Goal: Task Accomplishment & Management: Manage account settings

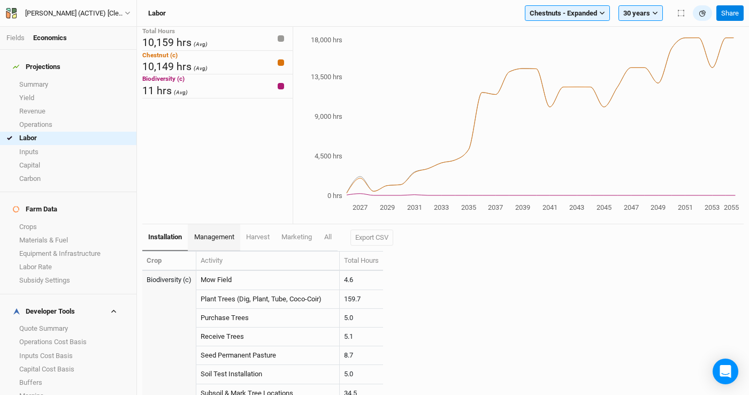
click at [215, 237] on span "management" at bounding box center [214, 237] width 40 height 8
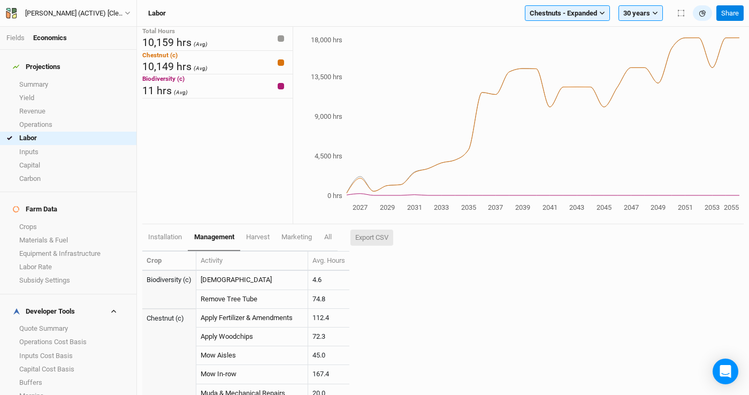
click at [373, 235] on button "Export CSV" at bounding box center [371, 237] width 43 height 16
click at [523, 5] on div "Chestnuts - Expanded Filter by section group Black Locust Chestnuts - Expanded …" at bounding box center [615, 13] width 191 height 16
click at [79, 220] on link "Crops" at bounding box center [68, 226] width 136 height 13
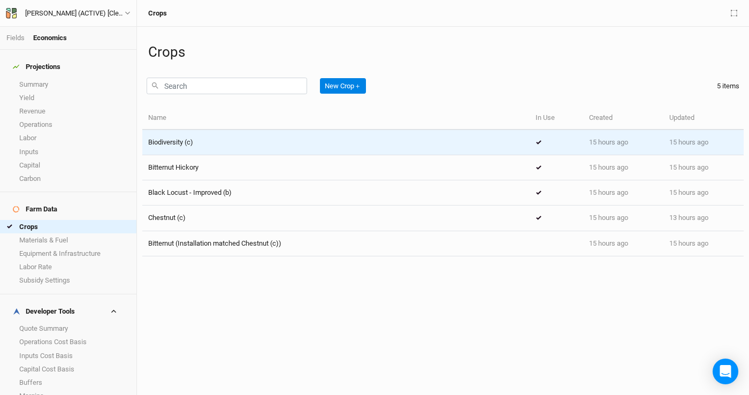
click at [212, 142] on div "Biodiversity (c)" at bounding box center [336, 142] width 376 height 10
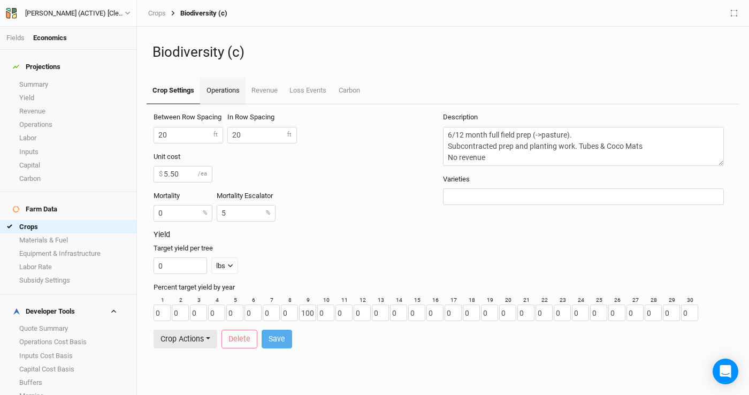
click at [229, 91] on link "Operations" at bounding box center [222, 91] width 45 height 27
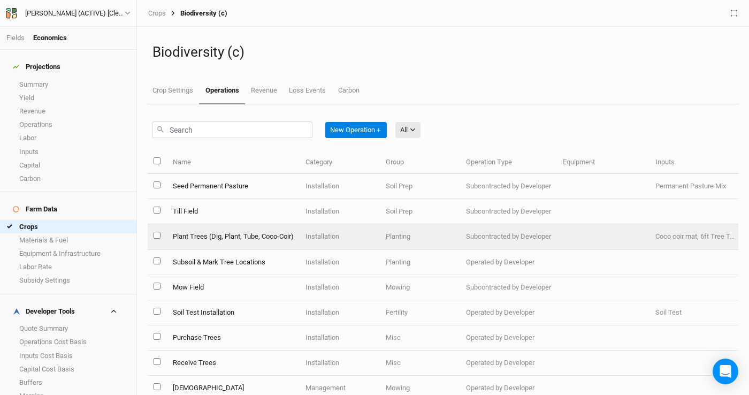
scroll to position [65, 0]
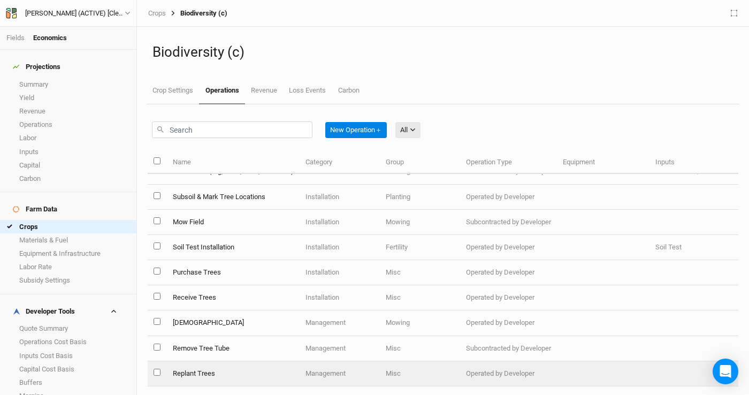
click at [218, 370] on td "Replant Trees" at bounding box center [232, 373] width 133 height 25
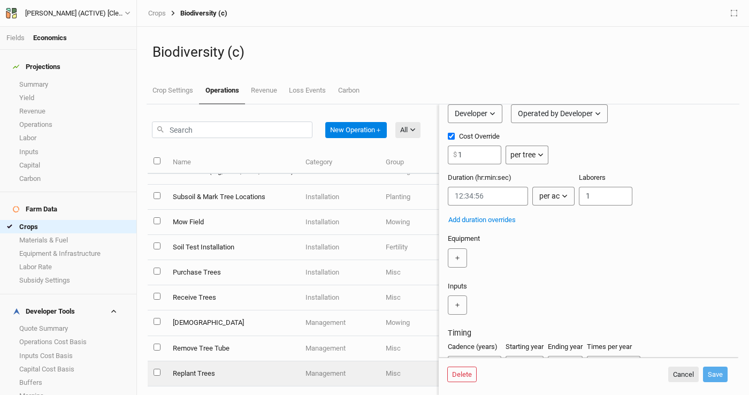
scroll to position [46, 0]
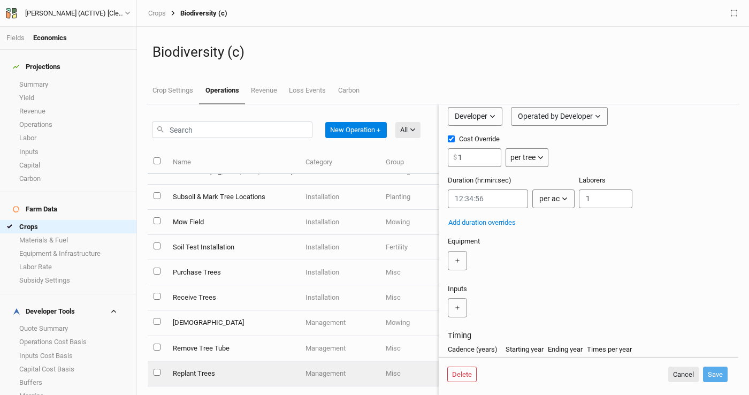
click at [451, 140] on input "Cost Override" at bounding box center [451, 138] width 7 height 7
checkbox input "false"
click at [545, 202] on div "per ac" at bounding box center [549, 198] width 20 height 11
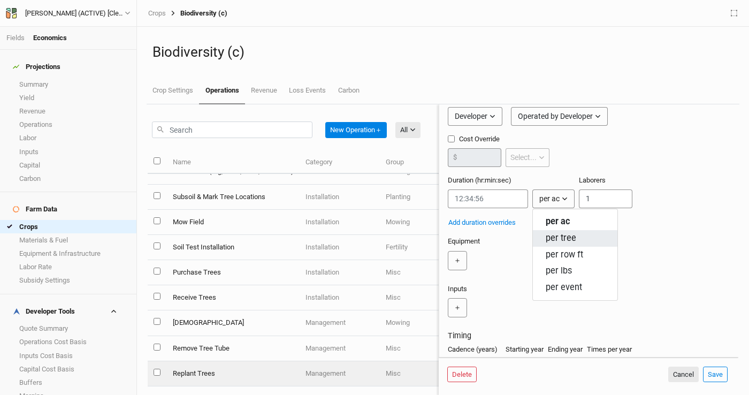
click at [562, 237] on span "per tree" at bounding box center [561, 238] width 30 height 12
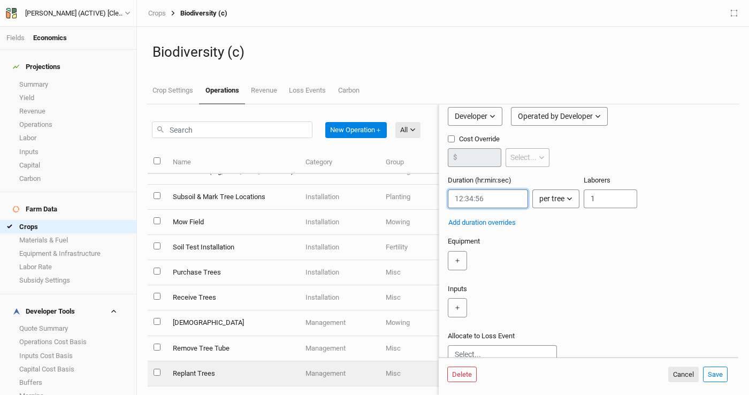
click at [473, 196] on input "string" at bounding box center [488, 198] width 80 height 19
click at [472, 198] on input "string" at bounding box center [488, 198] width 80 height 19
click at [468, 198] on input "string" at bounding box center [488, 198] width 80 height 19
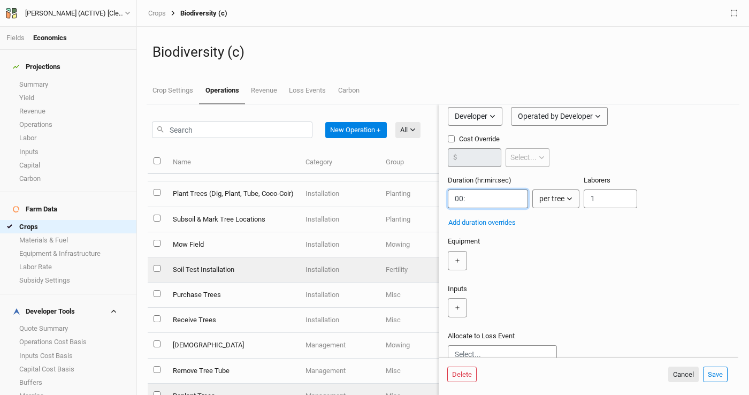
scroll to position [65, 0]
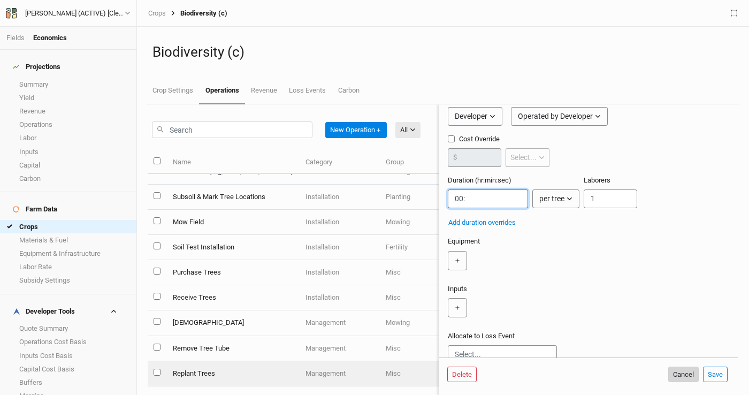
type input "00:"
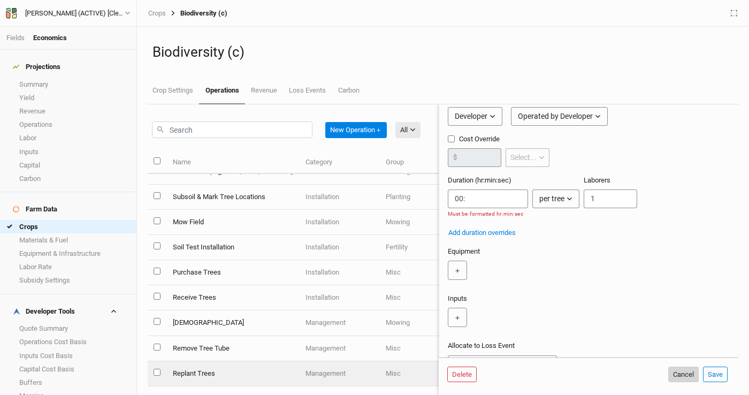
click at [677, 371] on button "Cancel" at bounding box center [683, 374] width 30 height 16
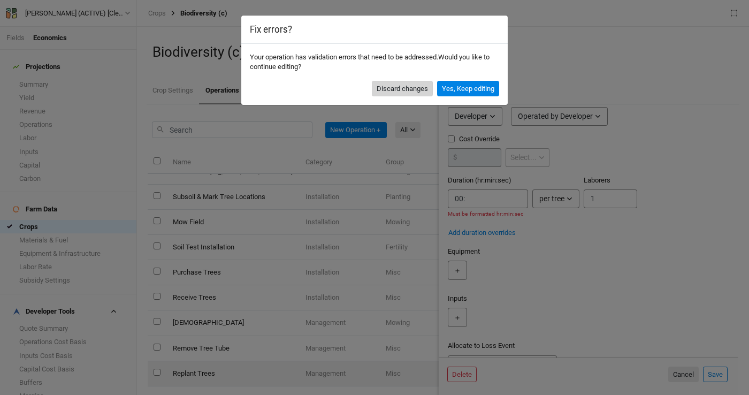
click at [403, 88] on button "Discard changes" at bounding box center [402, 89] width 61 height 16
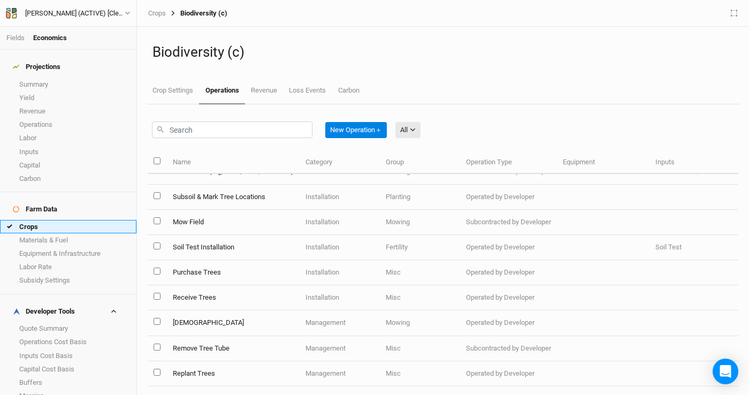
click at [91, 220] on link "Crops" at bounding box center [68, 226] width 136 height 13
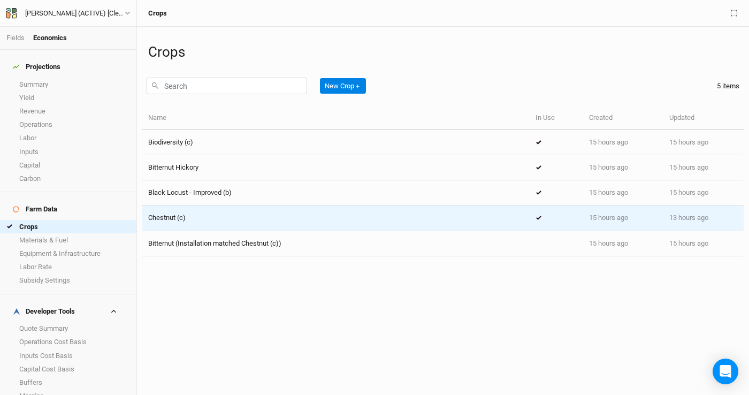
click at [214, 221] on div "Chestnut (c)" at bounding box center [336, 218] width 376 height 10
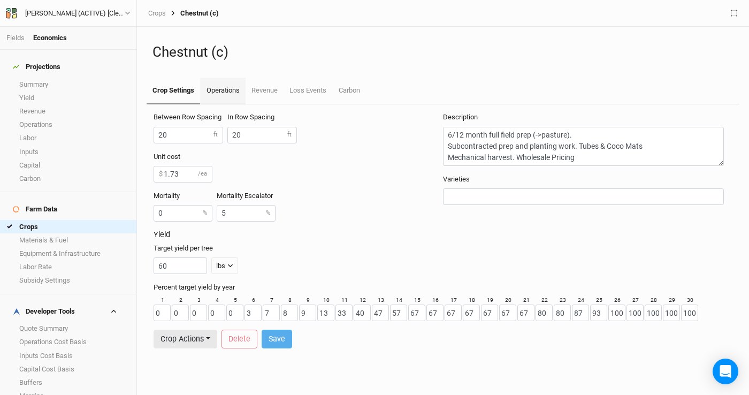
click at [212, 83] on link "Operations" at bounding box center [222, 91] width 45 height 27
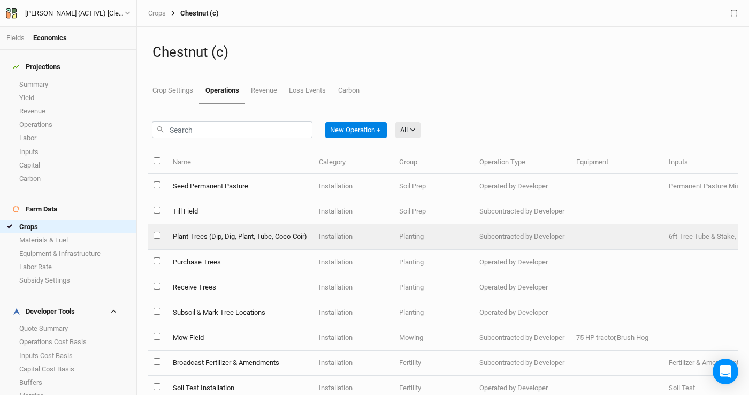
click at [236, 229] on td "Plant Trees (Dip, Dig, Plant, Tube, Coco-Coir)" at bounding box center [239, 236] width 146 height 25
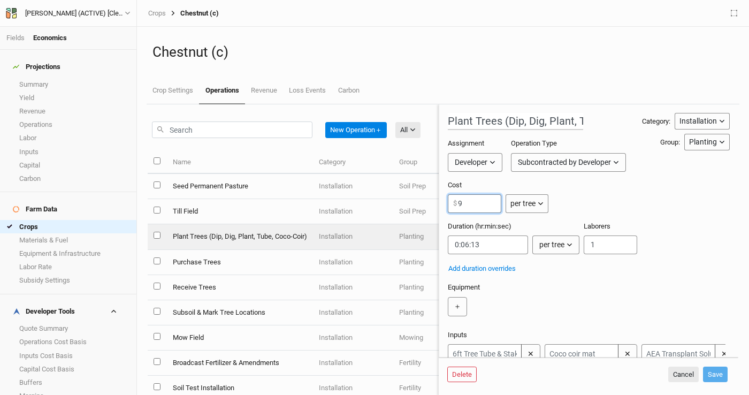
drag, startPoint x: 480, startPoint y: 204, endPoint x: 448, endPoint y: 200, distance: 32.8
click at [448, 200] on input "9" at bounding box center [474, 203] width 53 height 19
click at [472, 205] on input "9" at bounding box center [474, 203] width 53 height 19
click at [76, 220] on link "Crops" at bounding box center [68, 226] width 136 height 13
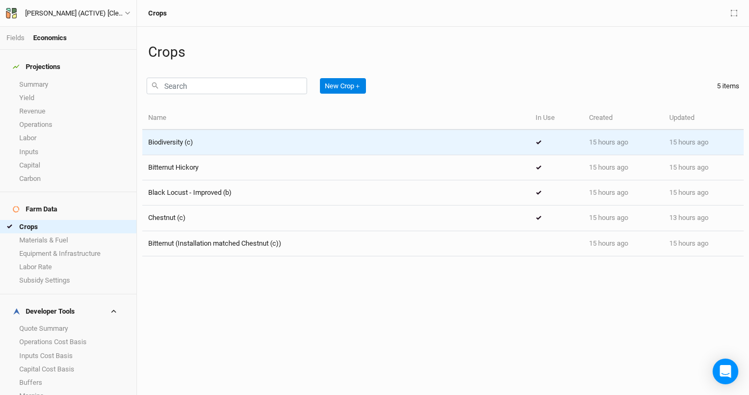
click at [221, 137] on div "Biodiversity (c)" at bounding box center [336, 142] width 376 height 10
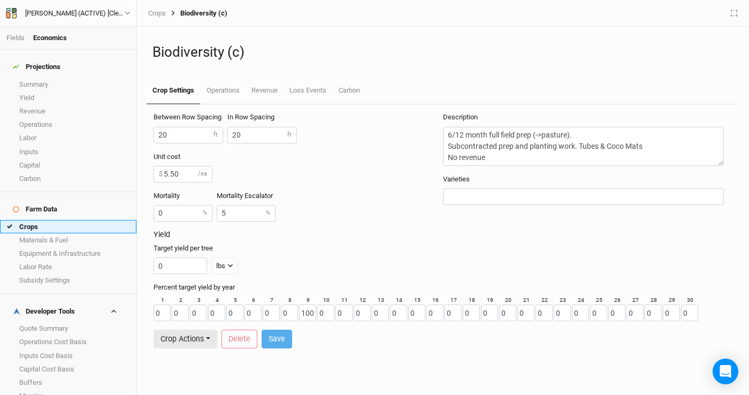
click at [68, 220] on link "Crops" at bounding box center [68, 226] width 136 height 13
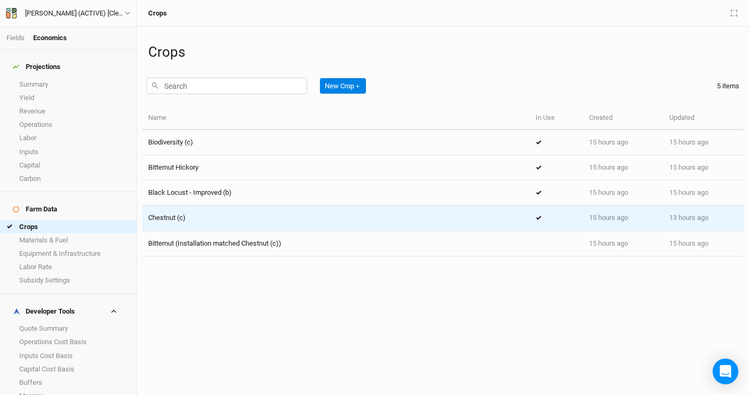
click at [196, 213] on div "Chestnut (c)" at bounding box center [336, 218] width 376 height 10
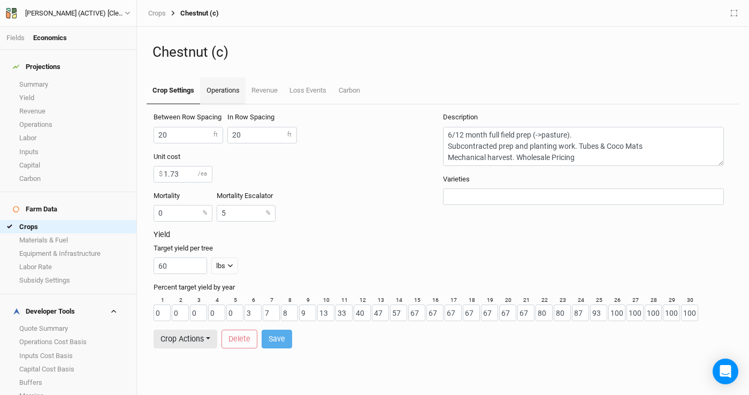
click at [221, 94] on link "Operations" at bounding box center [222, 91] width 45 height 27
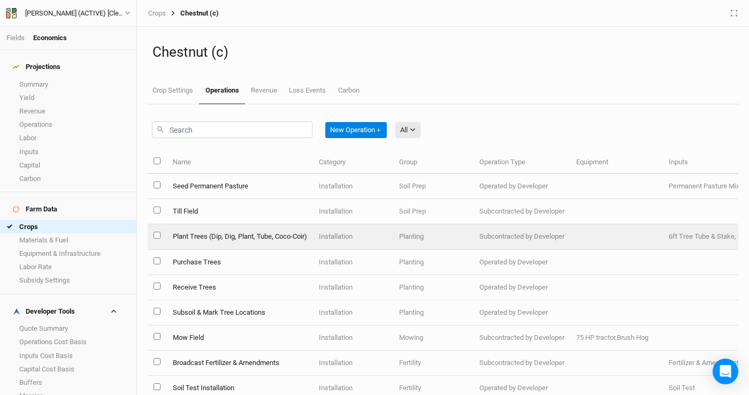
click at [233, 236] on td "Plant Trees (Dip, Dig, Plant, Tube, Coco-Coir)" at bounding box center [239, 236] width 146 height 25
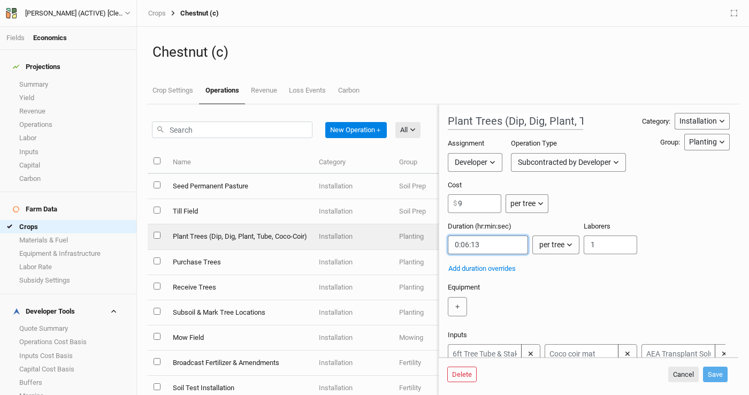
click at [498, 247] on input "string" at bounding box center [488, 244] width 80 height 19
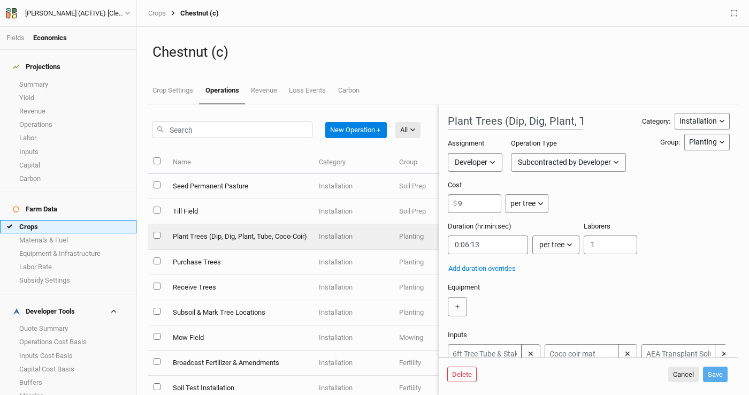
click at [80, 220] on link "Crops" at bounding box center [68, 226] width 136 height 13
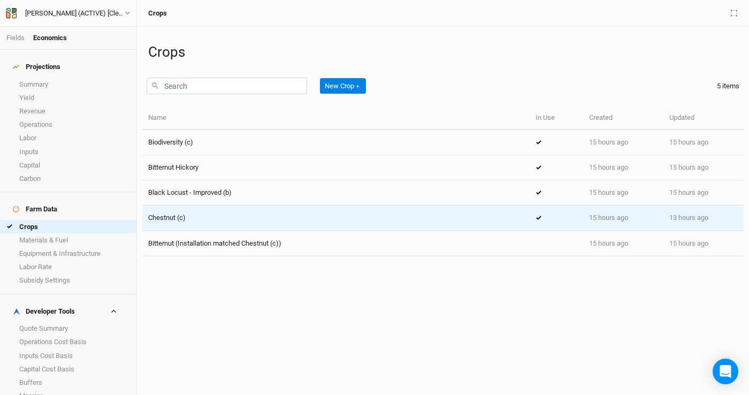
click at [251, 218] on div "Chestnut (c)" at bounding box center [336, 218] width 376 height 10
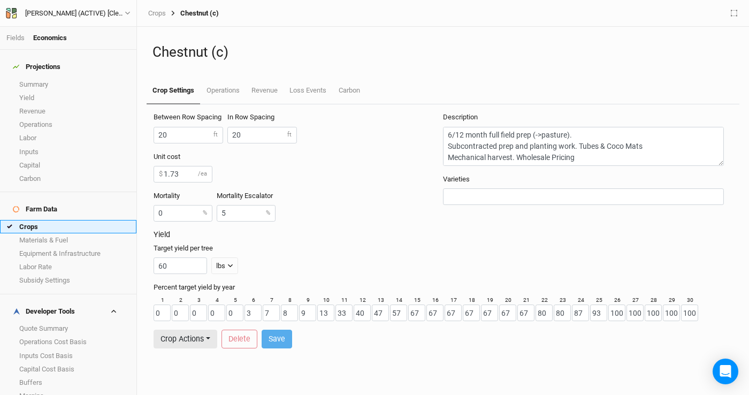
click at [78, 220] on link "Crops" at bounding box center [68, 226] width 136 height 13
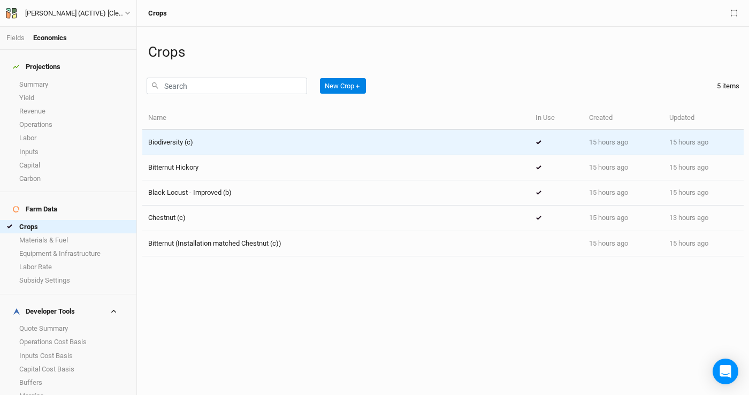
click at [216, 145] on div "Biodiversity (c)" at bounding box center [336, 142] width 376 height 10
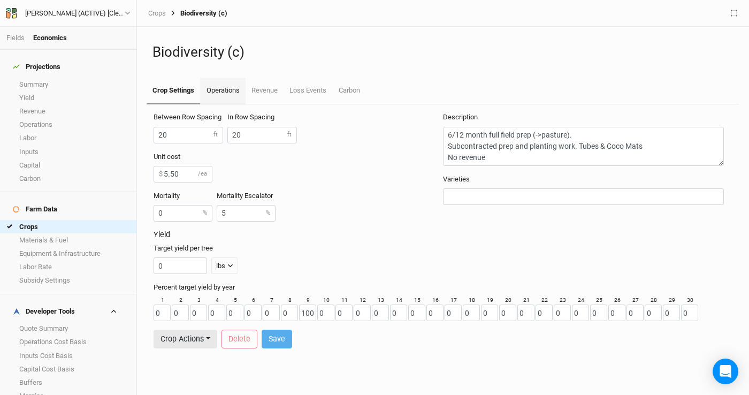
click at [229, 91] on link "Operations" at bounding box center [222, 91] width 45 height 27
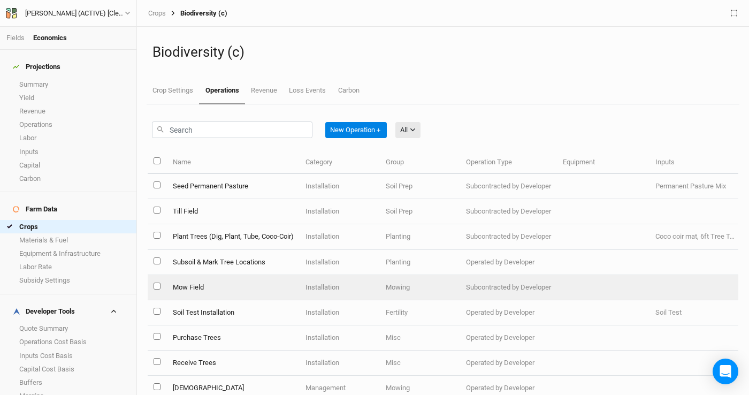
scroll to position [65, 0]
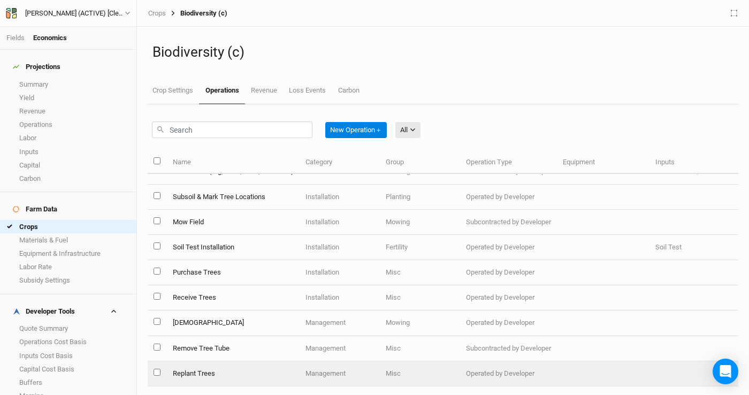
click at [237, 372] on td "Replant Trees" at bounding box center [232, 373] width 133 height 25
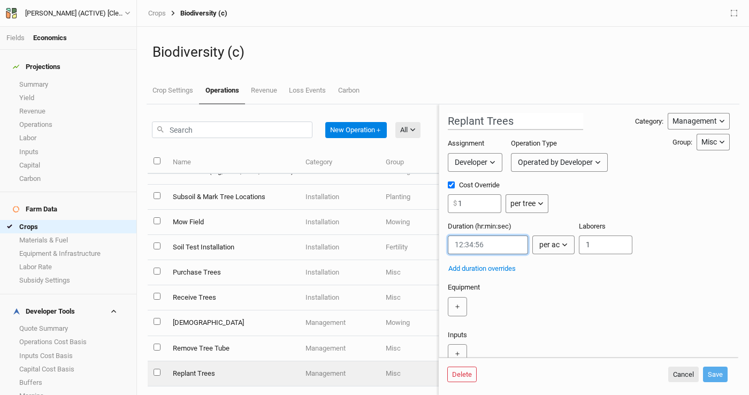
click at [485, 246] on input "string" at bounding box center [488, 244] width 80 height 19
paste input "0:06:13"
type input "0:06:13"
click at [549, 246] on div "per ac" at bounding box center [549, 244] width 20 height 11
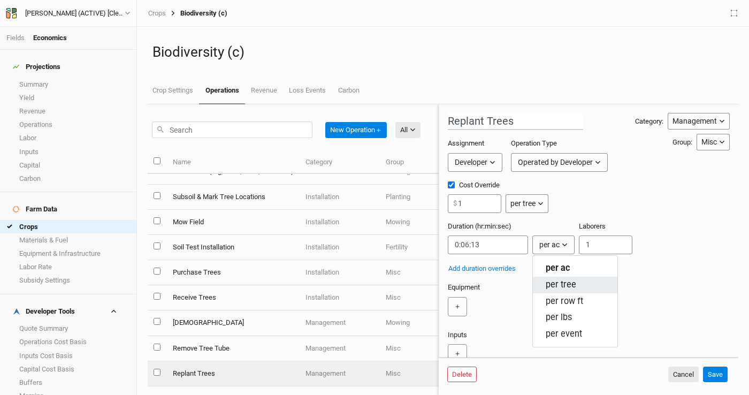
click at [561, 287] on span "per tree" at bounding box center [561, 285] width 30 height 12
click at [450, 182] on input "Cost Override" at bounding box center [451, 184] width 7 height 7
checkbox input "false"
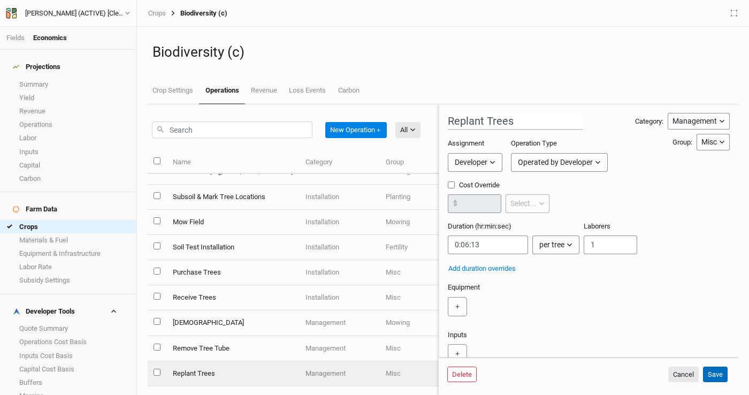
click at [715, 371] on button "Save" at bounding box center [715, 374] width 25 height 16
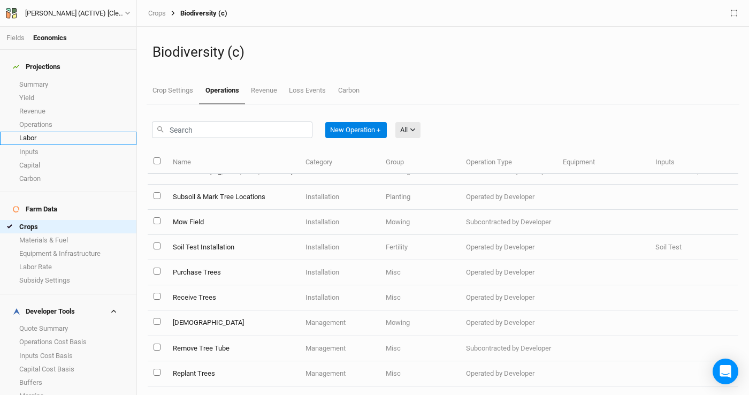
click at [45, 132] on link "Labor" at bounding box center [68, 138] width 136 height 13
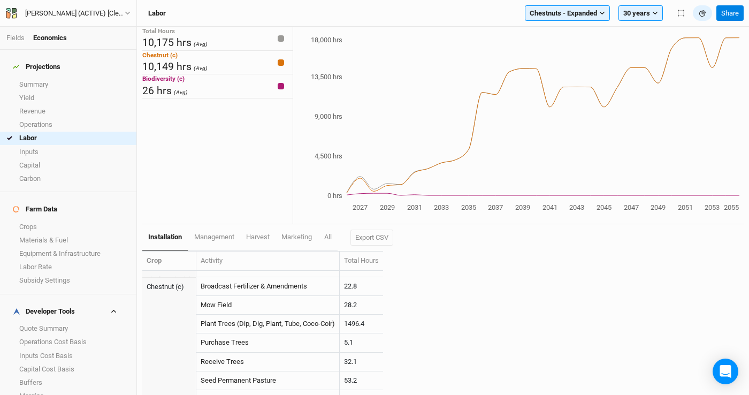
scroll to position [196, 0]
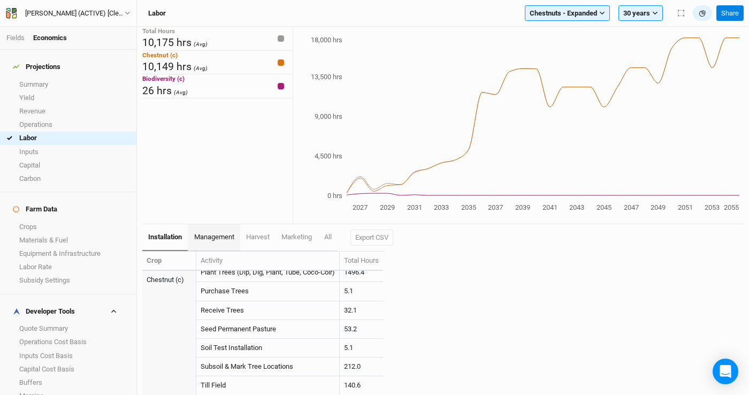
click at [210, 236] on span "management" at bounding box center [214, 237] width 40 height 8
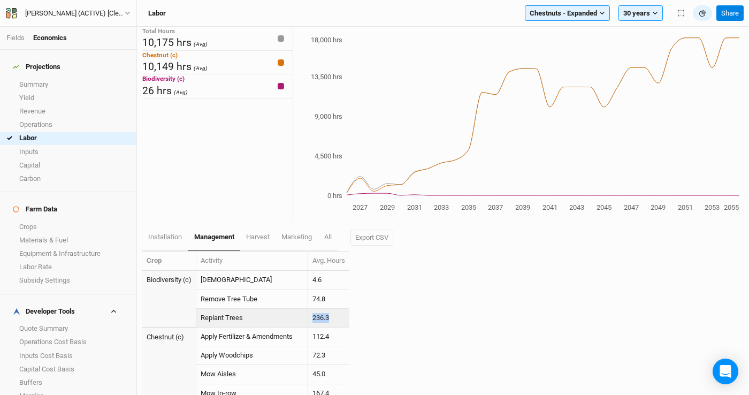
drag, startPoint x: 334, startPoint y: 317, endPoint x: 315, endPoint y: 317, distance: 19.3
click at [315, 317] on td "236.3" at bounding box center [328, 318] width 41 height 19
copy td "236.3"
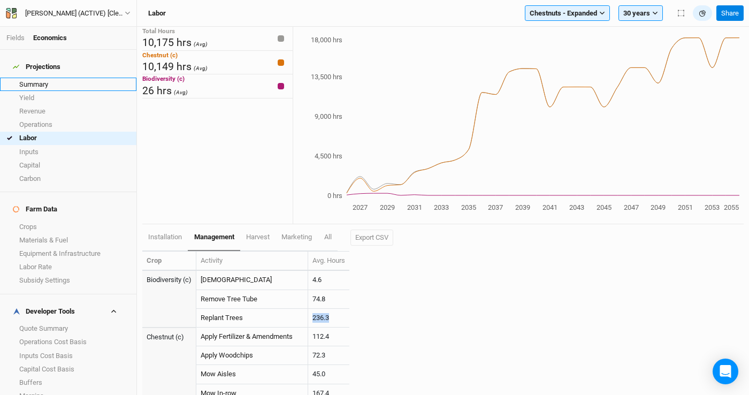
click at [50, 78] on link "Summary" at bounding box center [68, 84] width 136 height 13
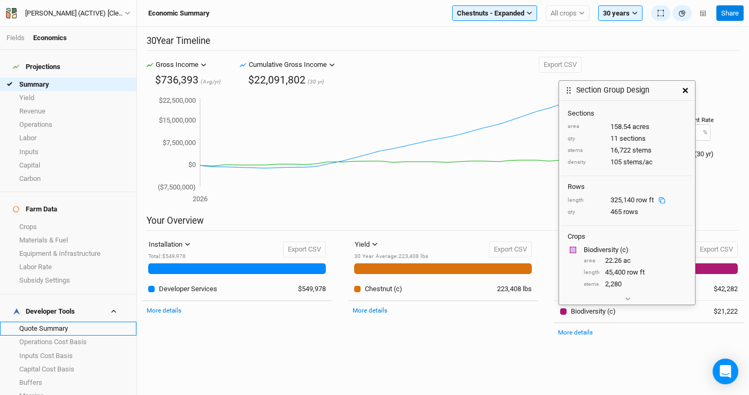
click at [68, 321] on link "Quote Summary" at bounding box center [68, 327] width 136 height 13
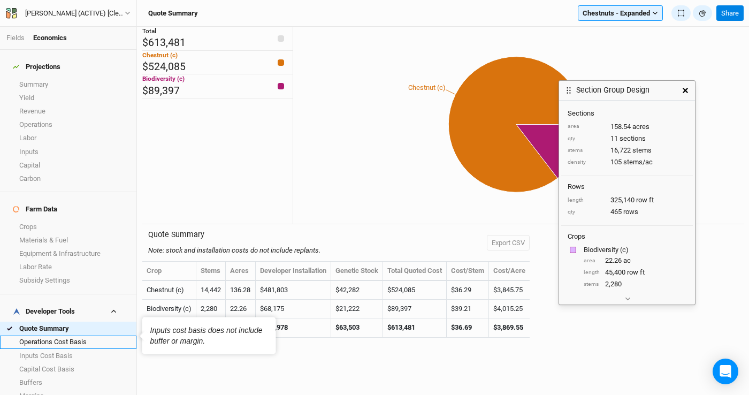
click at [72, 335] on link "Operations Cost Basis" at bounding box center [68, 341] width 136 height 13
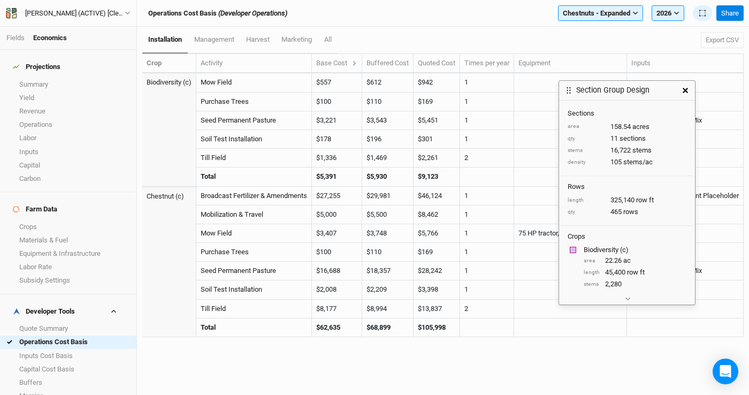
click at [686, 88] on icon "button" at bounding box center [685, 90] width 5 height 5
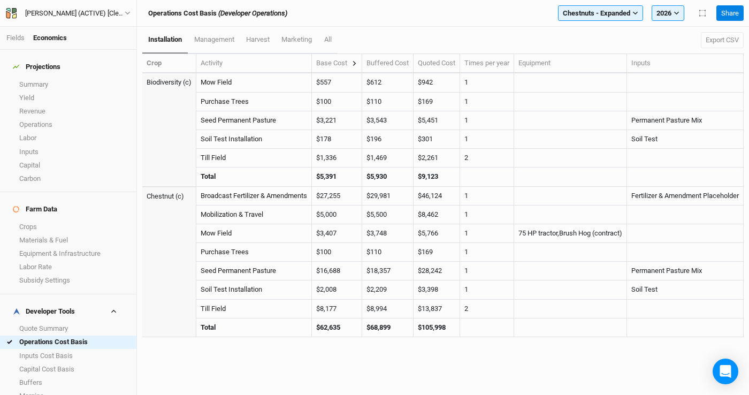
click at [357, 65] on button at bounding box center [354, 63] width 6 height 10
click at [357, 65] on icon at bounding box center [354, 63] width 6 height 6
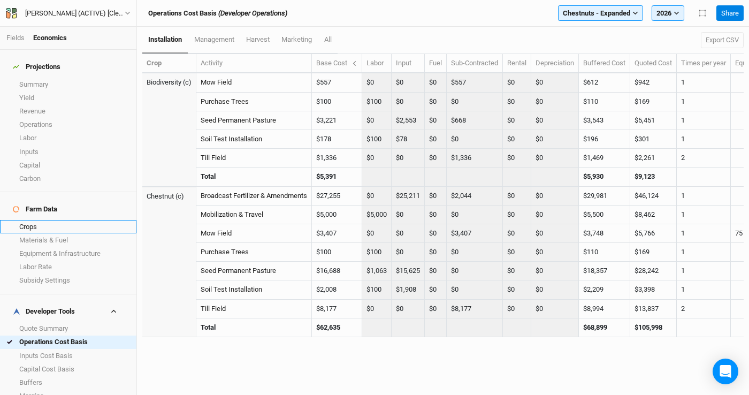
click at [80, 220] on link "Crops" at bounding box center [68, 226] width 136 height 13
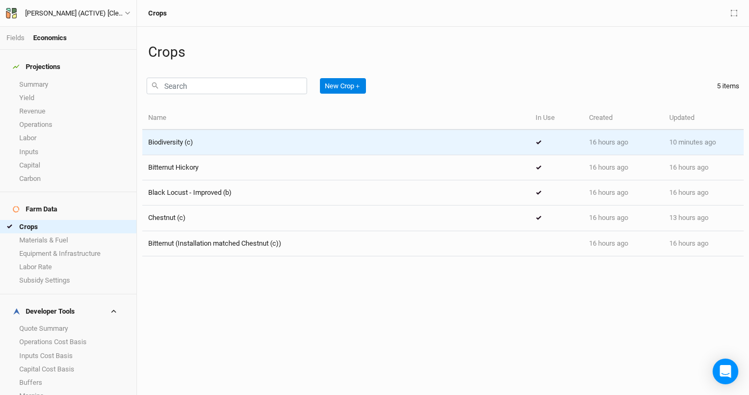
click at [206, 143] on div "Biodiversity (c)" at bounding box center [336, 142] width 376 height 10
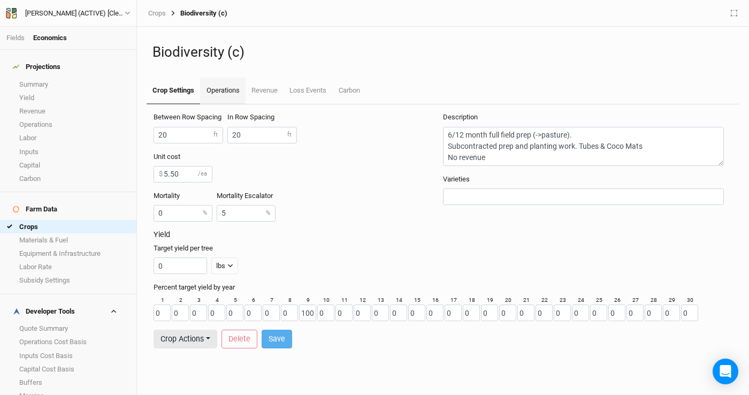
click at [220, 82] on link "Operations" at bounding box center [222, 91] width 45 height 27
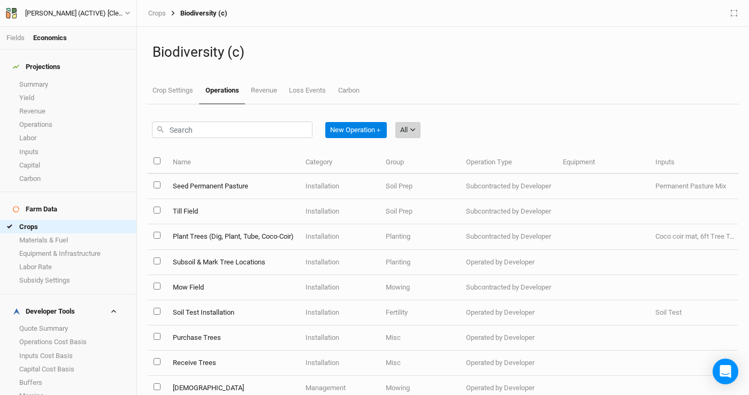
click at [408, 131] on div "All" at bounding box center [403, 130] width 7 height 11
click at [412, 187] on span "Management" at bounding box center [436, 185] width 51 height 12
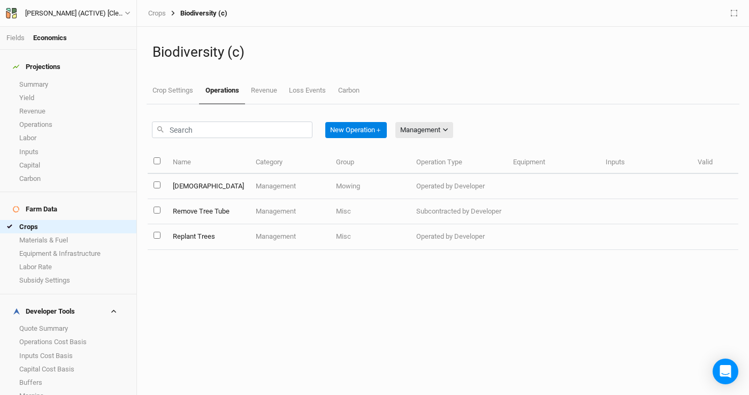
click at [305, 188] on td "Management" at bounding box center [290, 186] width 80 height 25
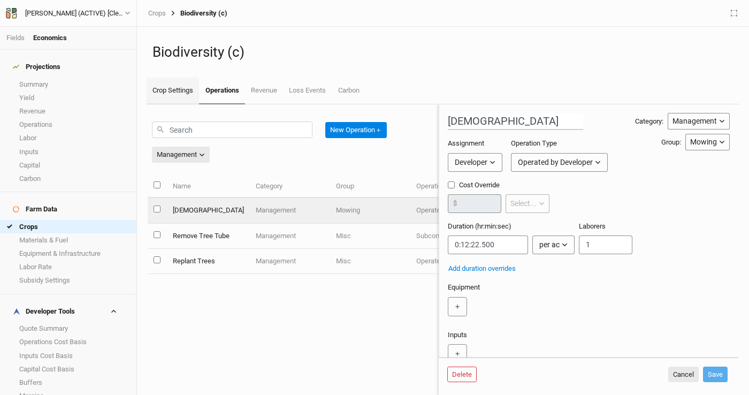
click at [183, 90] on link "Crop Settings" at bounding box center [173, 91] width 52 height 27
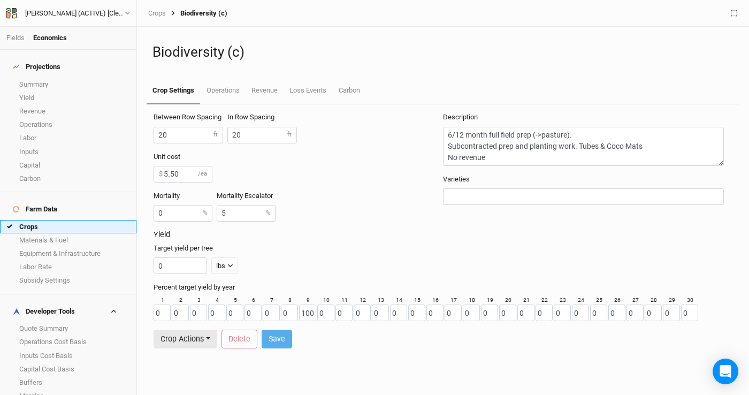
click at [52, 220] on link "Crops" at bounding box center [68, 226] width 136 height 13
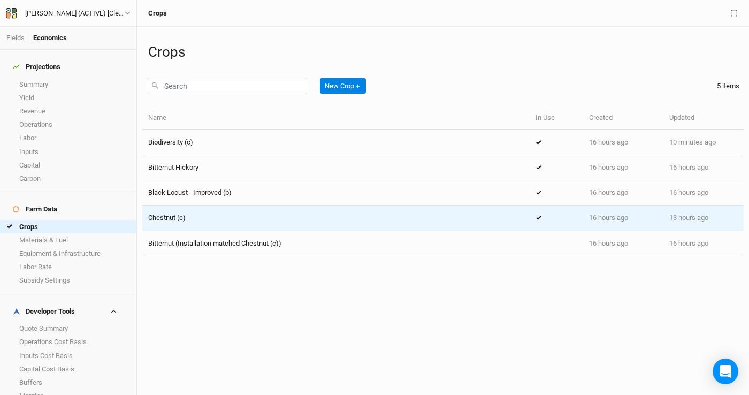
click at [218, 216] on div "Chestnut (c)" at bounding box center [336, 218] width 376 height 10
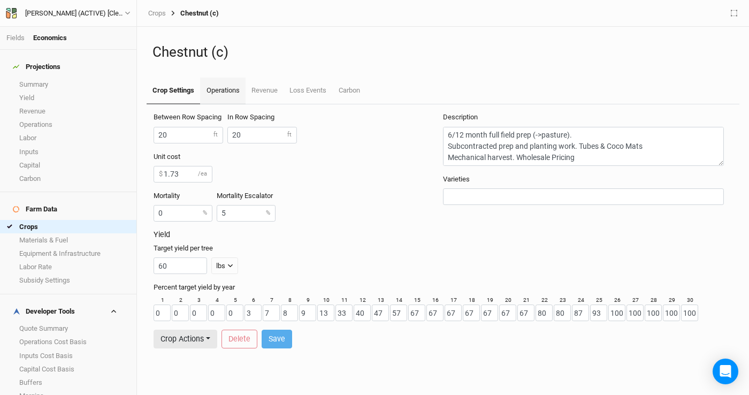
click at [224, 94] on link "Operations" at bounding box center [222, 91] width 45 height 27
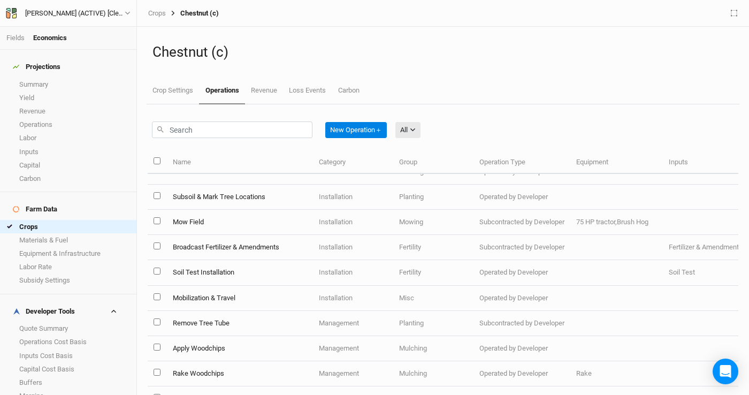
scroll to position [118, 0]
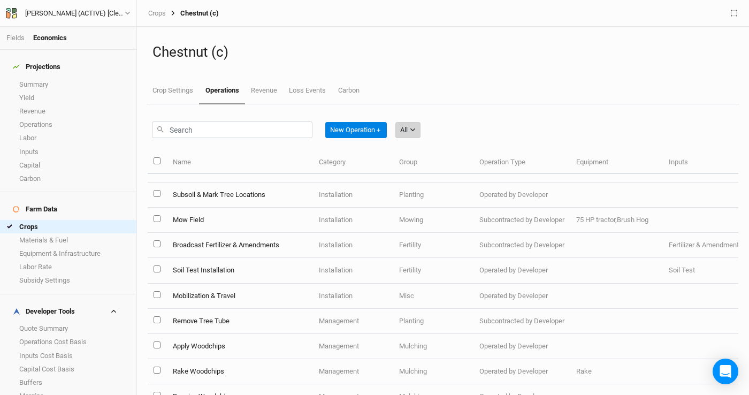
click at [412, 132] on icon "button" at bounding box center [413, 130] width 6 height 6
click at [438, 196] on span "Management" at bounding box center [436, 201] width 51 height 12
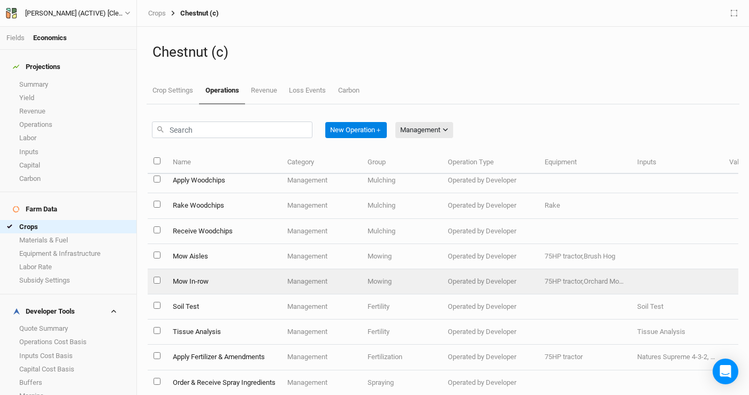
scroll to position [32, 0]
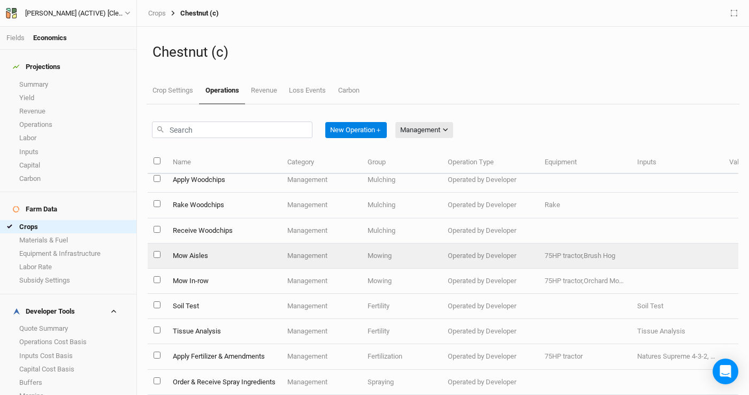
click at [203, 254] on td "Mow Aisles" at bounding box center [223, 255] width 114 height 25
